Goal: Browse casually

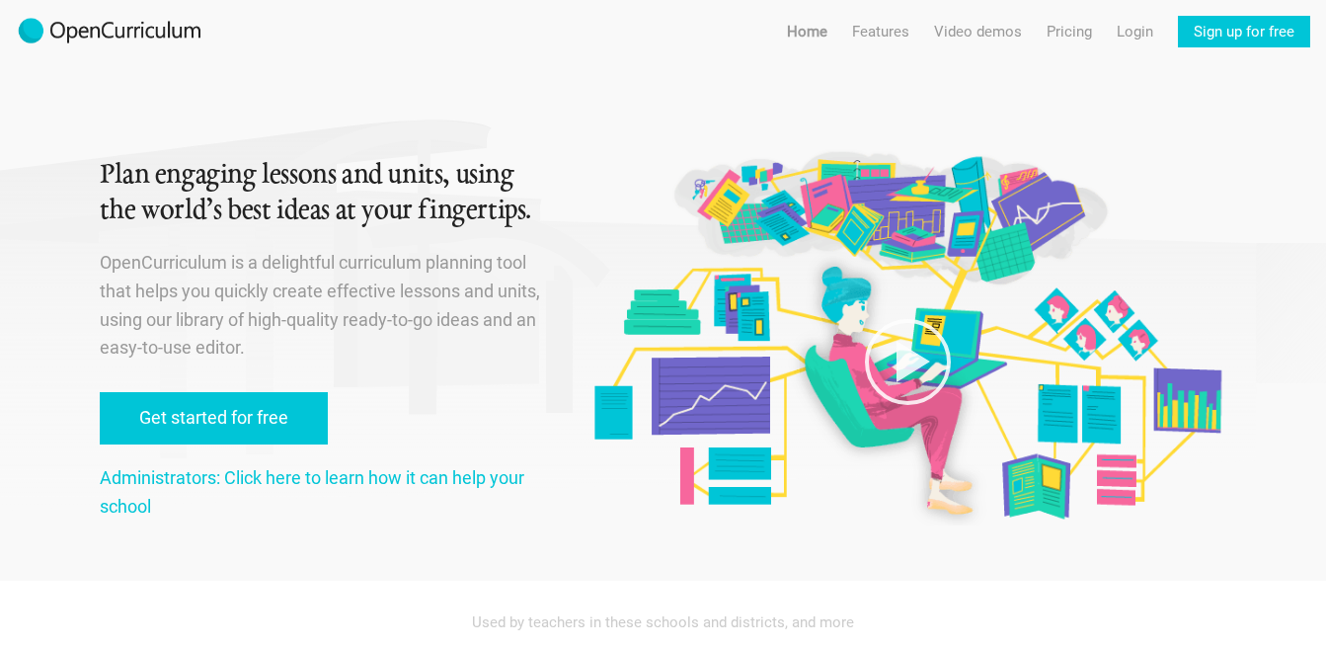
click at [124, 28] on img at bounding box center [110, 32] width 188 height 32
